Goal: Task Accomplishment & Management: Use online tool/utility

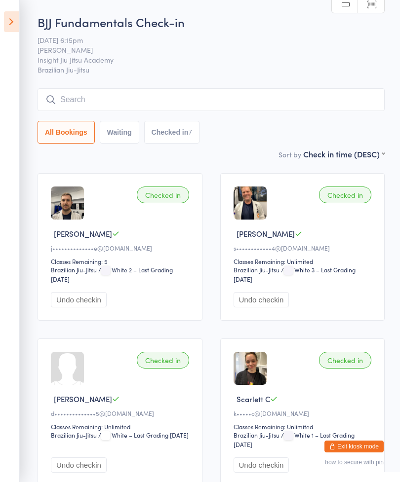
click at [11, 23] on icon at bounding box center [11, 21] width 15 height 21
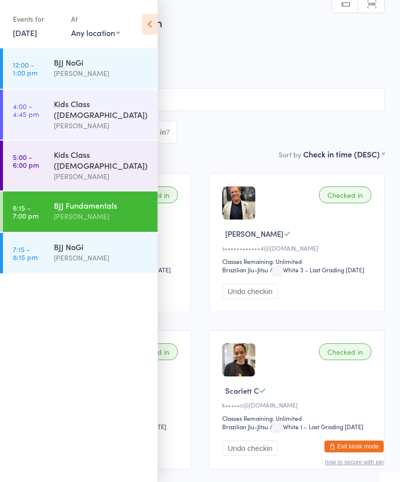
click at [52, 233] on link "7:15 - 8:15 pm BJJ NoGi [PERSON_NAME]" at bounding box center [80, 253] width 155 height 40
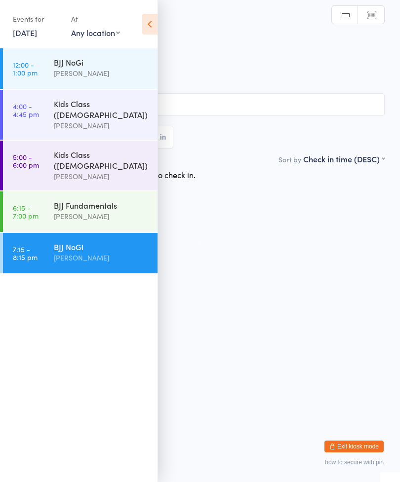
click at [145, 29] on icon at bounding box center [149, 24] width 15 height 21
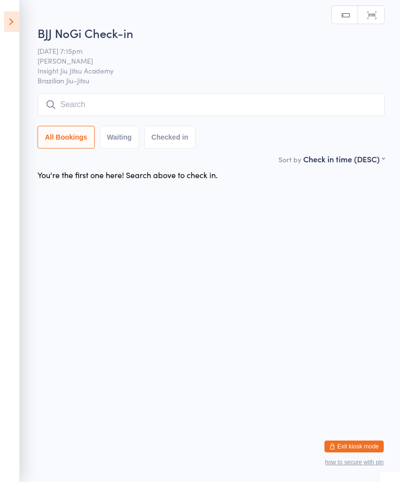
click at [312, 110] on input "search" at bounding box center [211, 104] width 347 height 23
click at [232, 116] on input "search" at bounding box center [211, 104] width 347 height 23
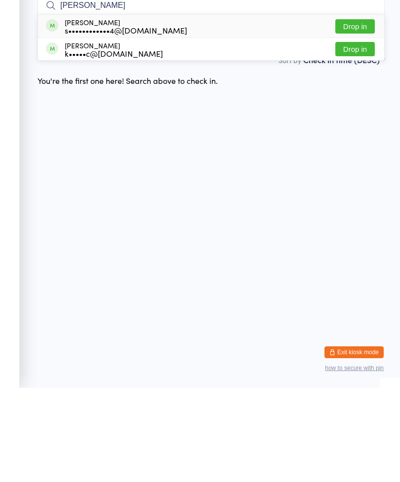
type input "[PERSON_NAME]"
click at [355, 114] on button "Drop in" at bounding box center [354, 121] width 39 height 14
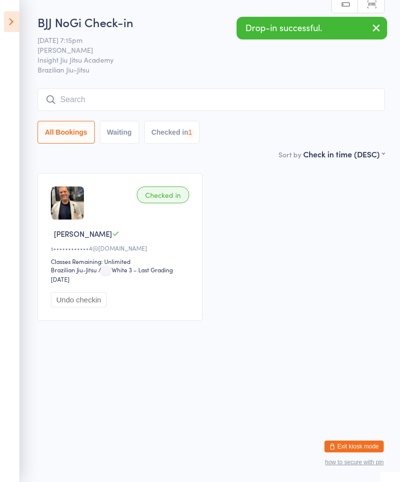
click at [273, 104] on input "search" at bounding box center [211, 99] width 347 height 23
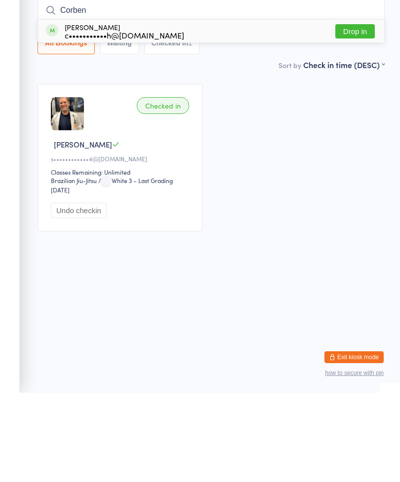
type input "Corben"
click at [369, 114] on button "Drop in" at bounding box center [354, 121] width 39 height 14
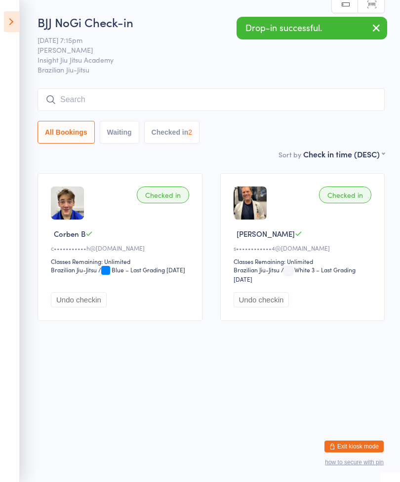
click at [286, 111] on input "search" at bounding box center [211, 99] width 347 height 23
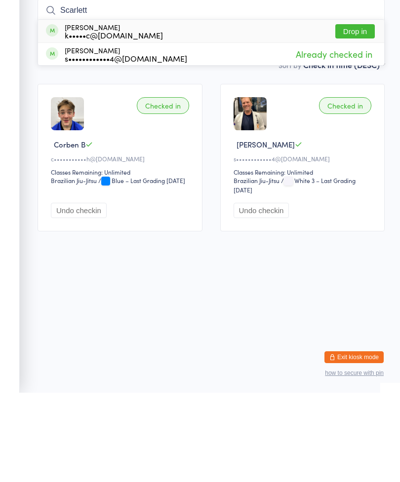
type input "Scarlett"
click at [374, 114] on button "Drop in" at bounding box center [354, 121] width 39 height 14
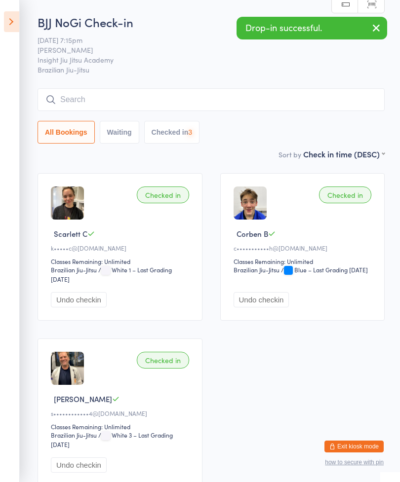
click at [297, 99] on input "search" at bounding box center [211, 99] width 347 height 23
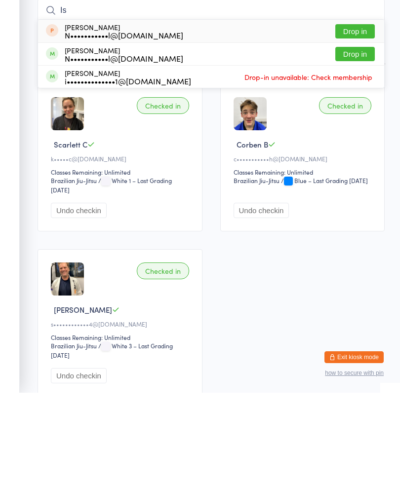
type input "I"
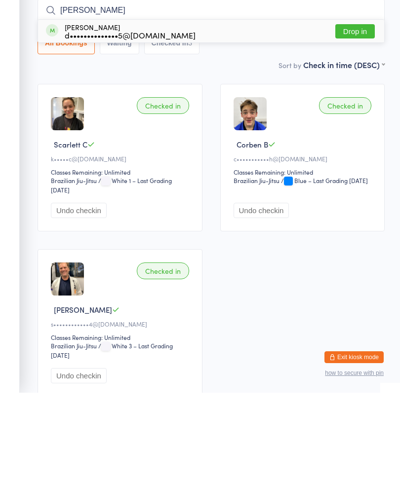
type input "[PERSON_NAME]"
click at [361, 114] on button "Drop in" at bounding box center [354, 121] width 39 height 14
